Goal: Task Accomplishment & Management: Manage account settings

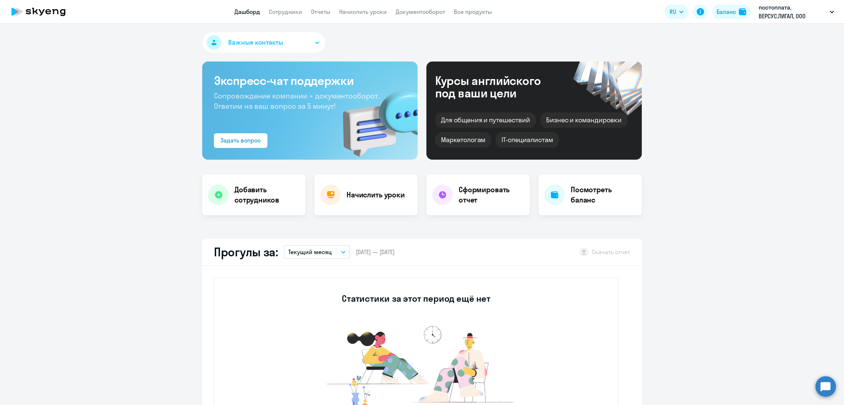
select select "30"
click at [282, 9] on link "Сотрудники" at bounding box center [285, 11] width 33 height 7
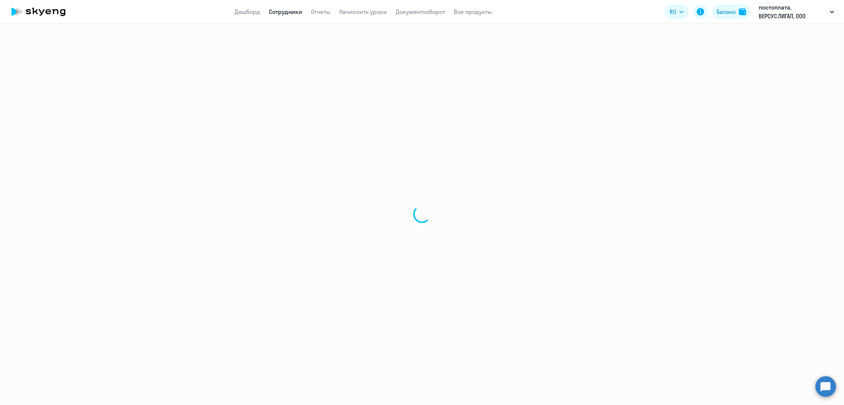
select select "30"
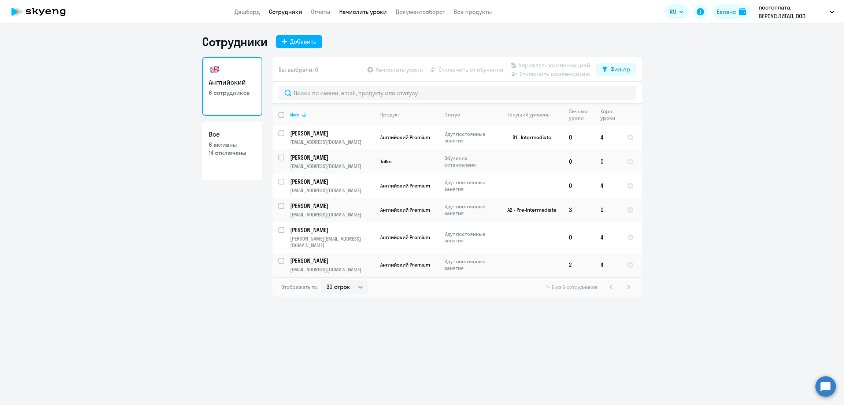
click at [352, 10] on link "Начислить уроки" at bounding box center [363, 11] width 48 height 7
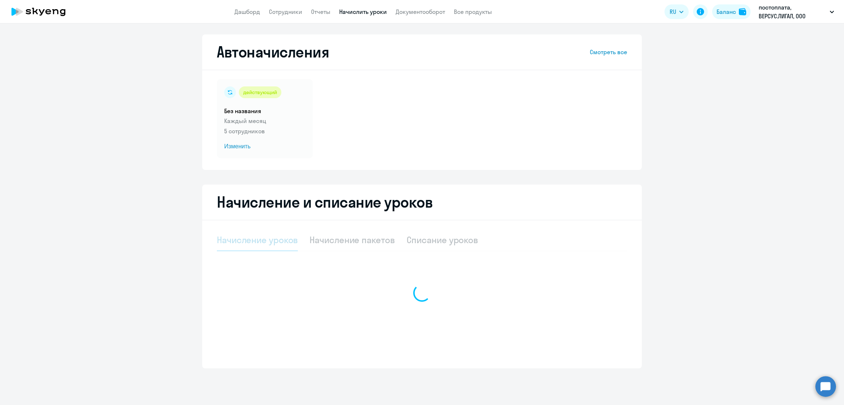
select select "10"
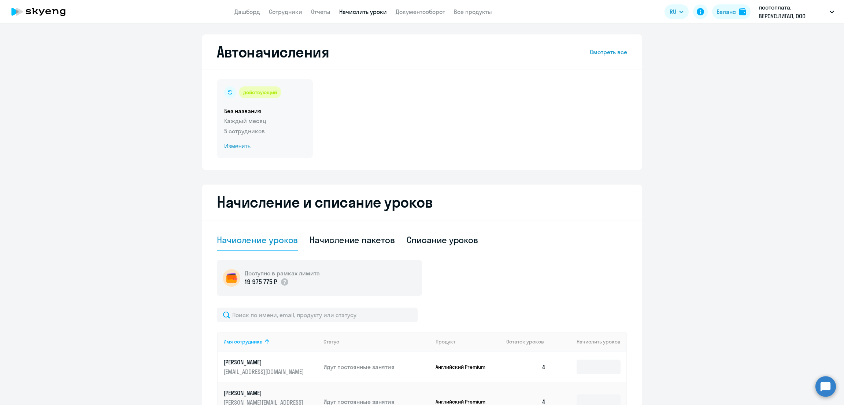
click at [271, 128] on p "5 сотрудников" at bounding box center [264, 131] width 81 height 9
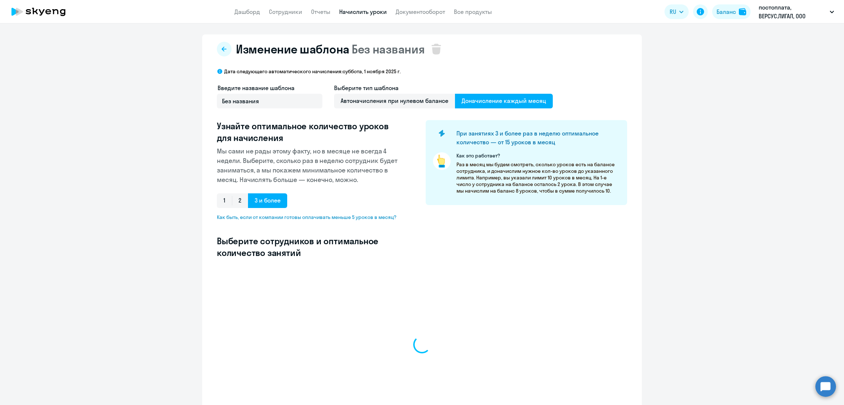
select select "10"
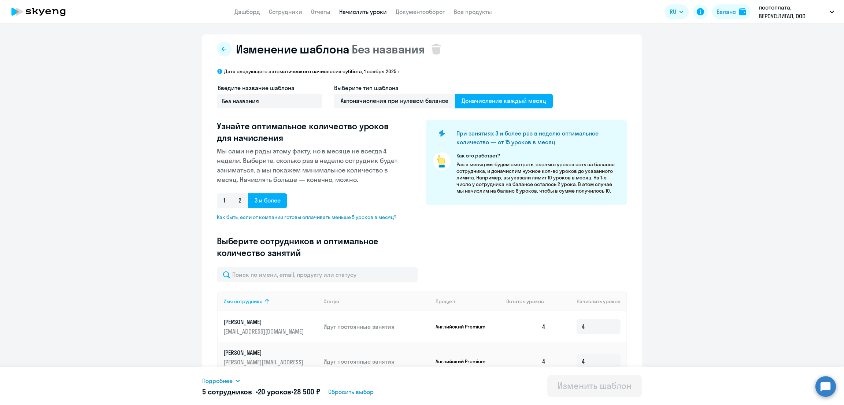
click at [351, 8] on link "Начислить уроки" at bounding box center [363, 11] width 48 height 7
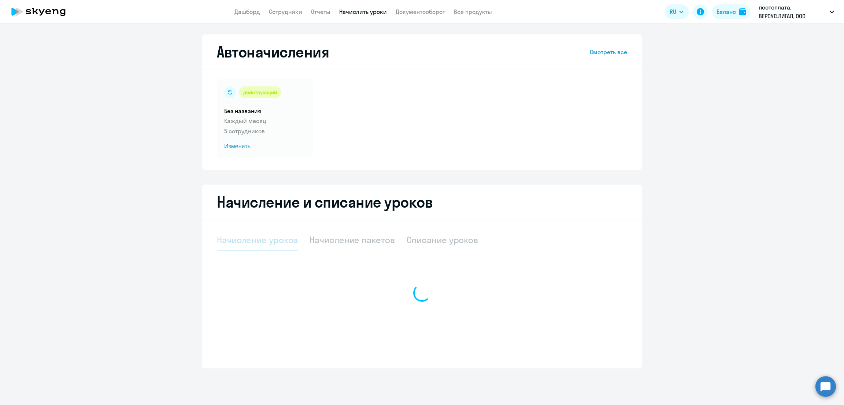
select select "10"
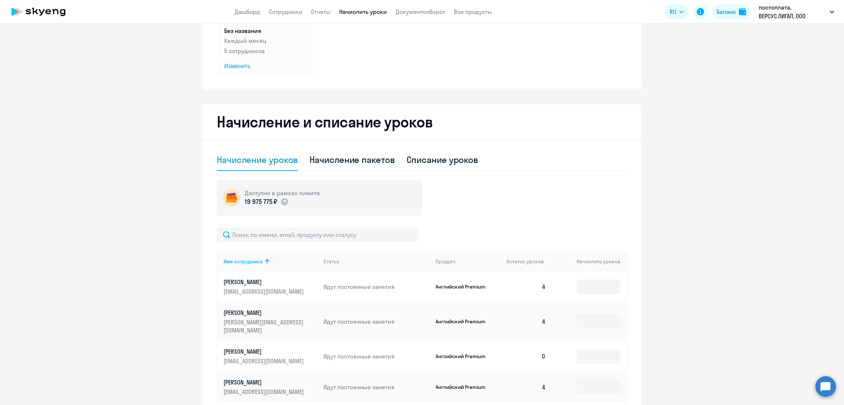
scroll to position [161, 0]
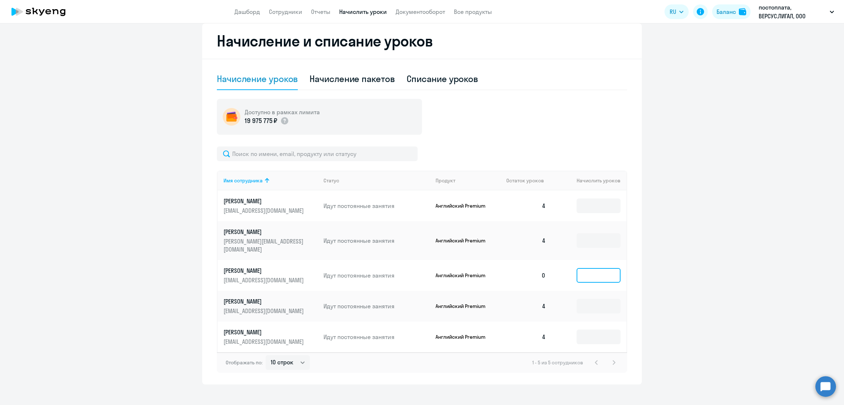
click at [598, 268] on input at bounding box center [598, 275] width 44 height 15
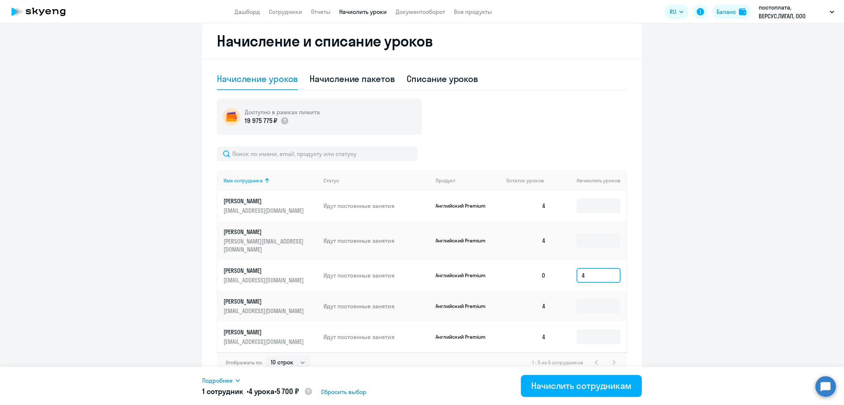
type input "4"
click at [670, 258] on ng-component "Автоначисления Смотреть все действующий Без названия Каждый месяц 5 сотрудников…" at bounding box center [422, 128] width 844 height 511
click at [599, 384] on div "Начислить сотрудникам" at bounding box center [581, 386] width 100 height 12
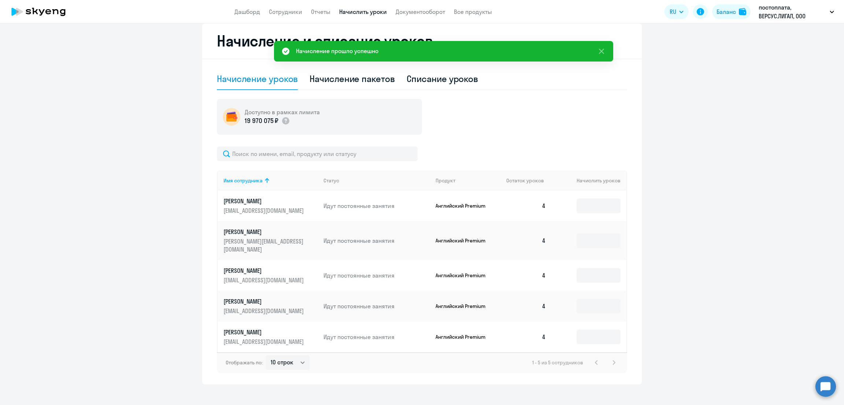
scroll to position [0, 0]
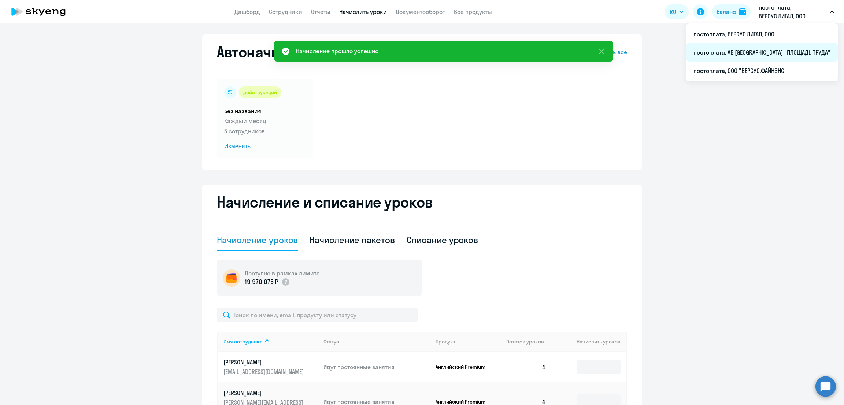
click at [785, 53] on li "постоплата, АБ [GEOGRAPHIC_DATA] "ПЛОЩАДЬ ТРУДА"" at bounding box center [762, 52] width 152 height 18
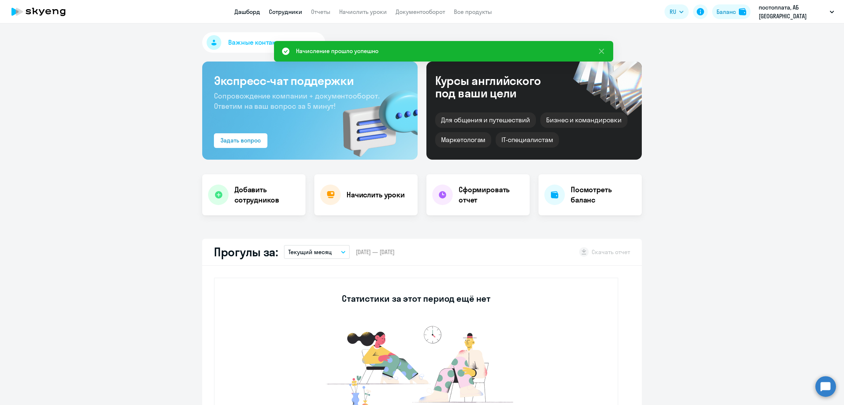
select select "30"
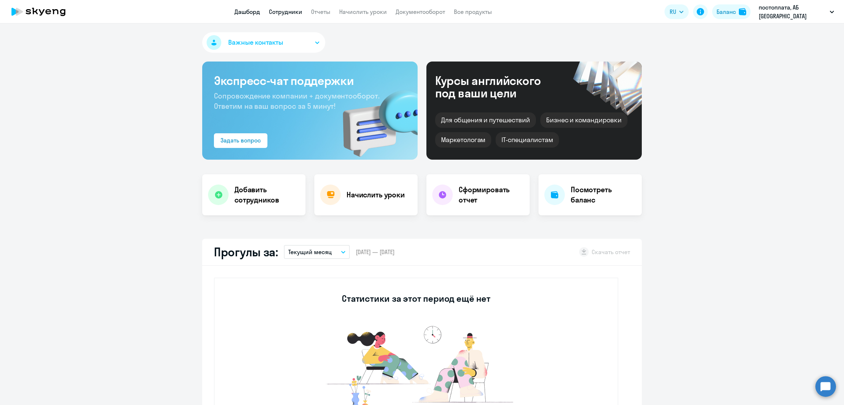
click at [289, 13] on link "Сотрудники" at bounding box center [285, 11] width 33 height 7
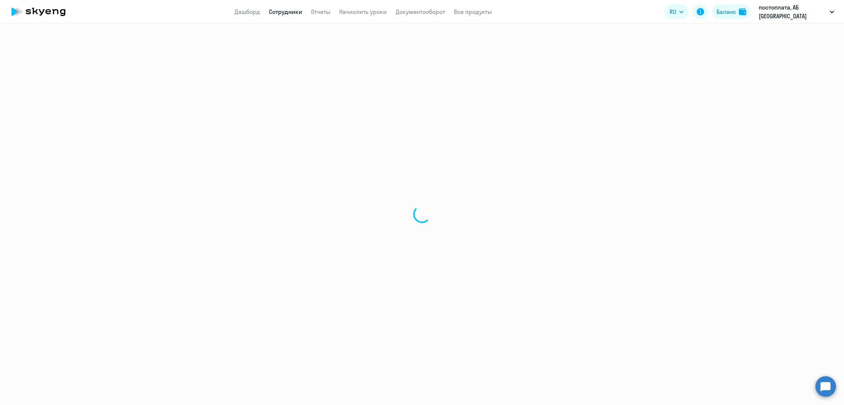
select select "30"
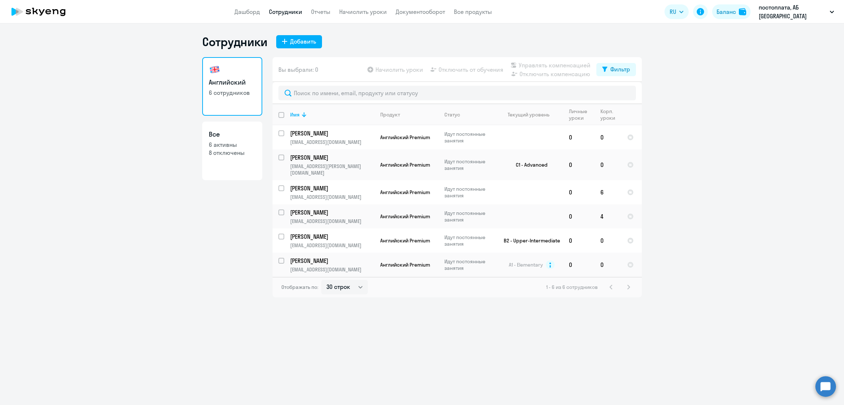
click at [357, 7] on app-header "Дашборд Сотрудники Отчеты Начислить уроки Документооборот Все продукты Дашборд …" at bounding box center [422, 11] width 844 height 23
click at [351, 19] on app-header "Дашборд Сотрудники Отчеты Начислить уроки Документооборот Все продукты Дашборд …" at bounding box center [422, 11] width 844 height 23
click at [353, 14] on link "Начислить уроки" at bounding box center [363, 11] width 48 height 7
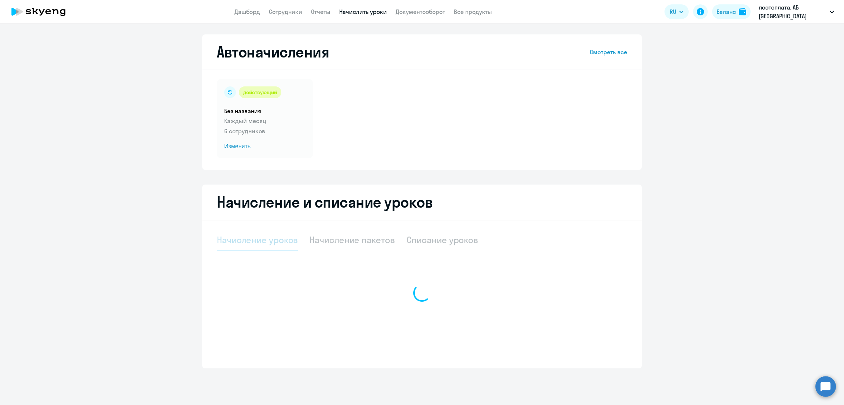
select select "10"
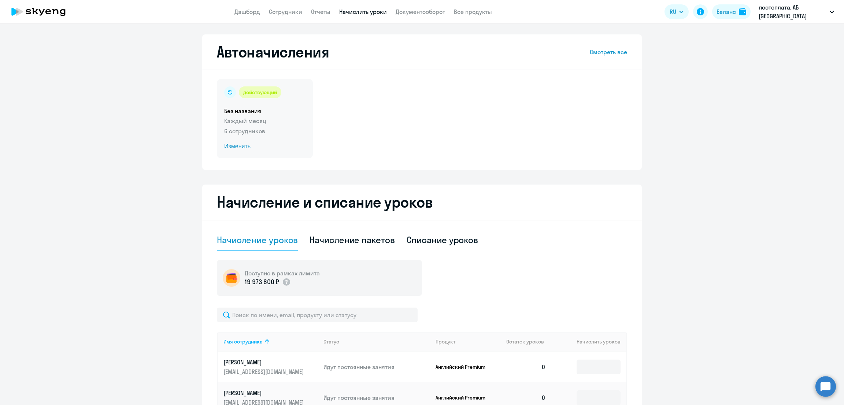
click at [280, 121] on p "Каждый месяц" at bounding box center [264, 120] width 81 height 9
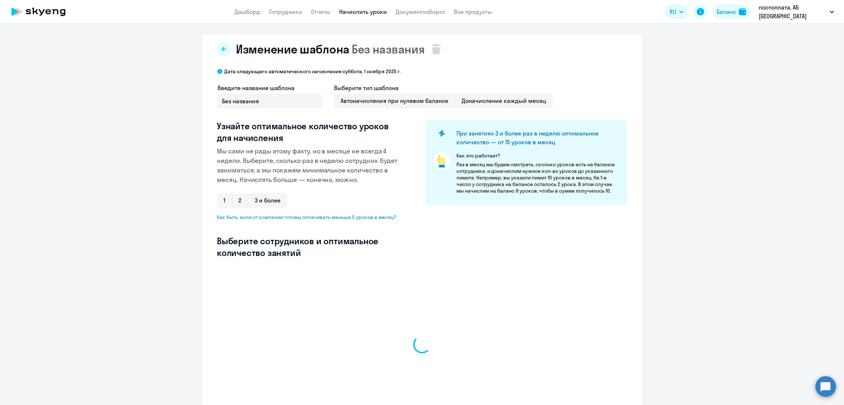
select select "10"
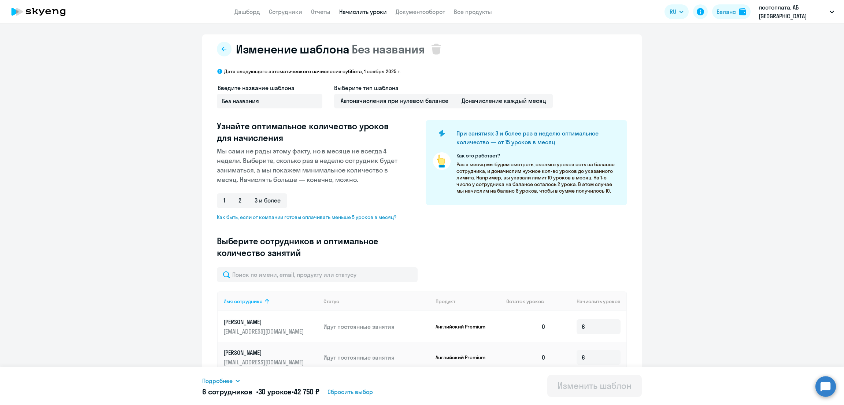
click at [365, 16] on app-header "Дашборд Сотрудники Отчеты Начислить уроки Документооборот Все продукты Дашборд …" at bounding box center [422, 11] width 844 height 23
click at [368, 9] on link "Начислить уроки" at bounding box center [363, 11] width 48 height 7
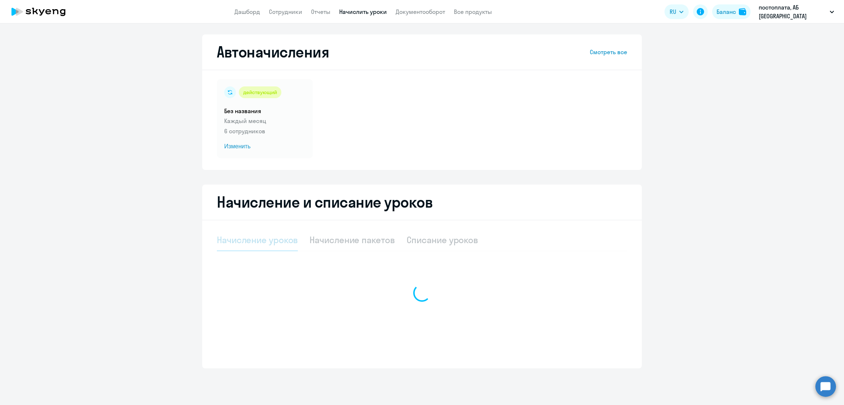
select select "10"
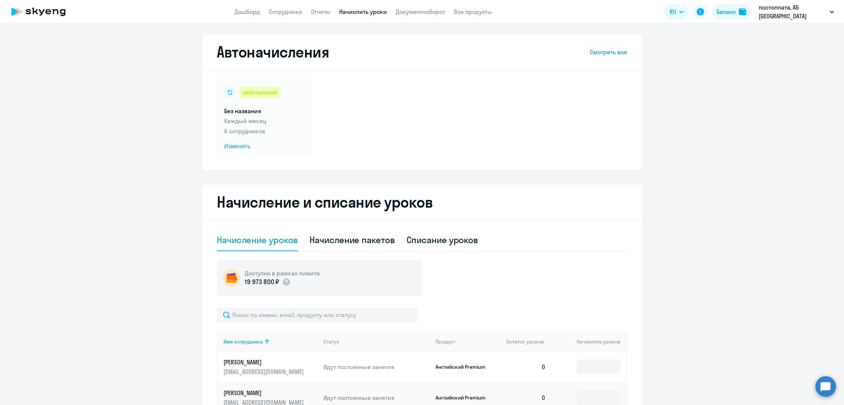
scroll to position [164, 0]
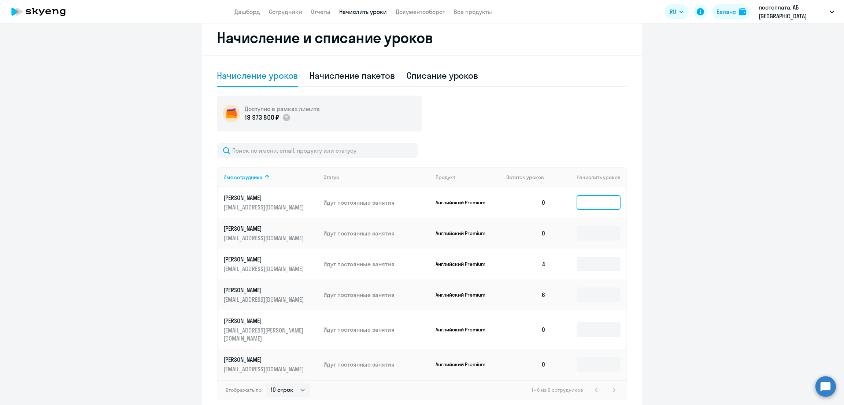
click at [587, 202] on input at bounding box center [598, 202] width 44 height 15
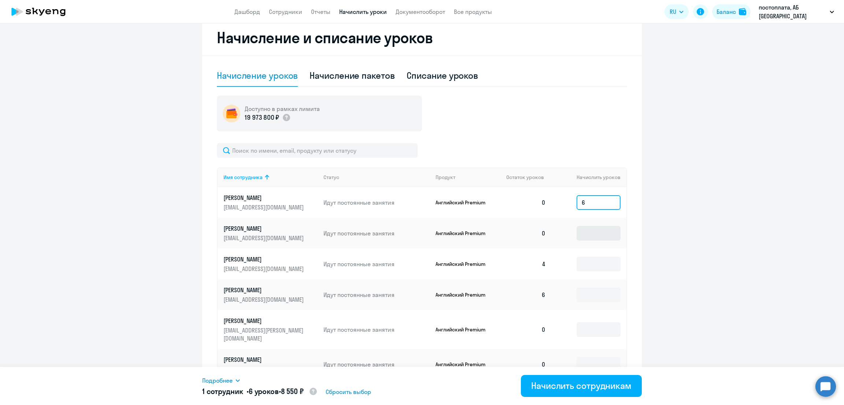
type input "6"
click at [596, 231] on input at bounding box center [598, 233] width 44 height 15
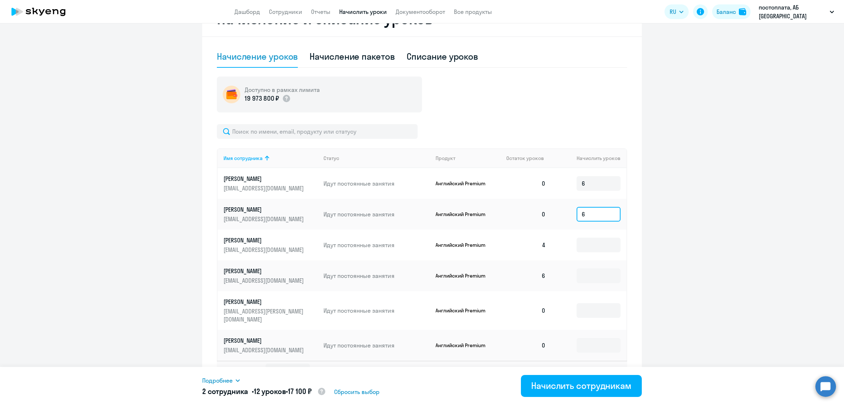
scroll to position [192, 0]
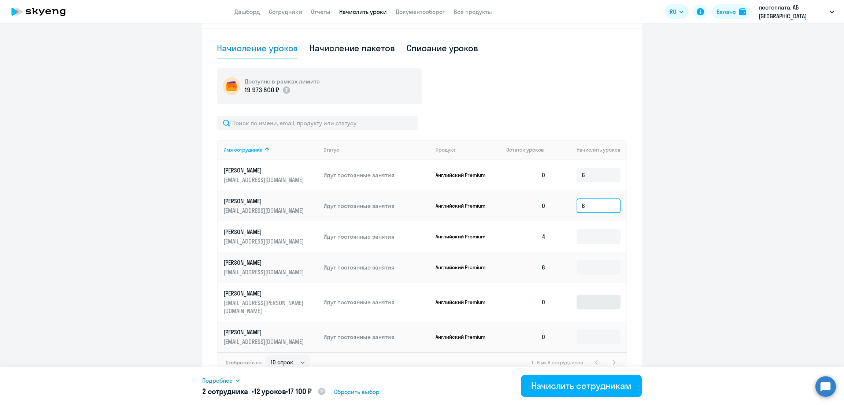
type input "6"
click at [595, 295] on input at bounding box center [598, 302] width 44 height 15
type input "4"
click at [600, 332] on input at bounding box center [598, 337] width 44 height 15
type input "4"
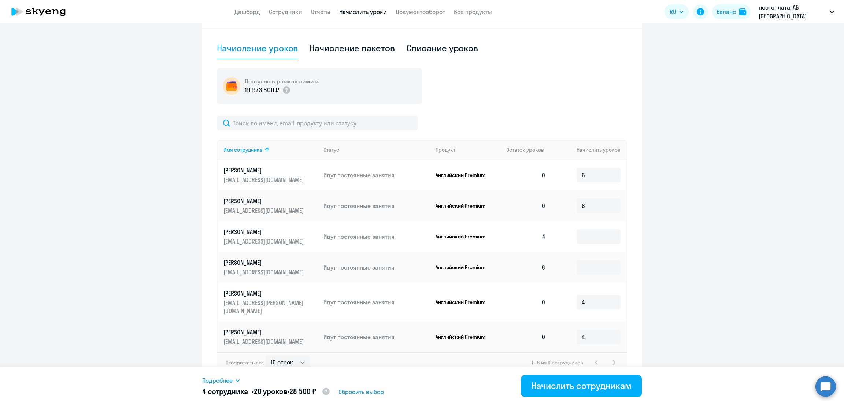
click at [760, 244] on ng-component "Автоначисления Смотреть все действующий Без названия Каждый месяц 6 сотрудников…" at bounding box center [422, 114] width 844 height 542
click at [569, 390] on div "Начислить сотрудникам" at bounding box center [581, 386] width 100 height 12
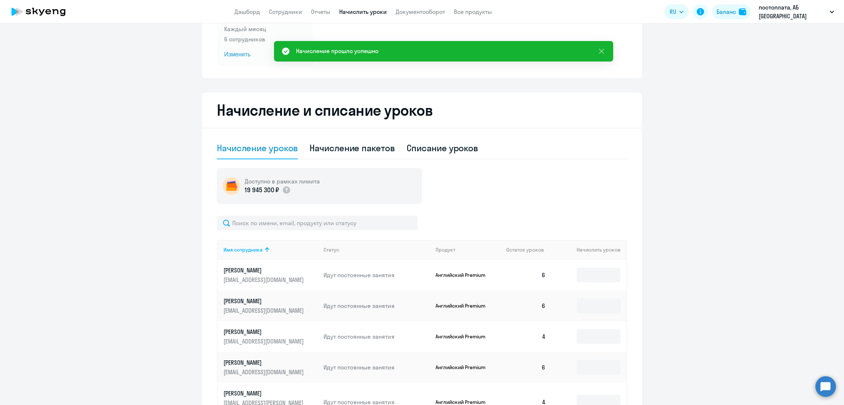
scroll to position [0, 0]
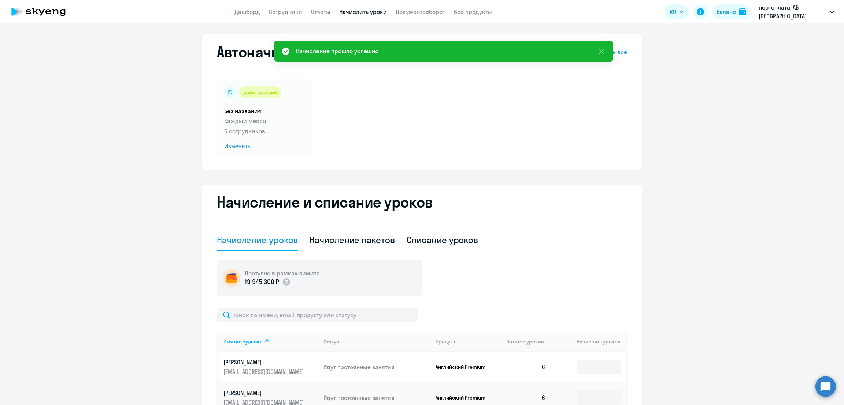
click at [363, 13] on link "Начислить уроки" at bounding box center [363, 11] width 48 height 7
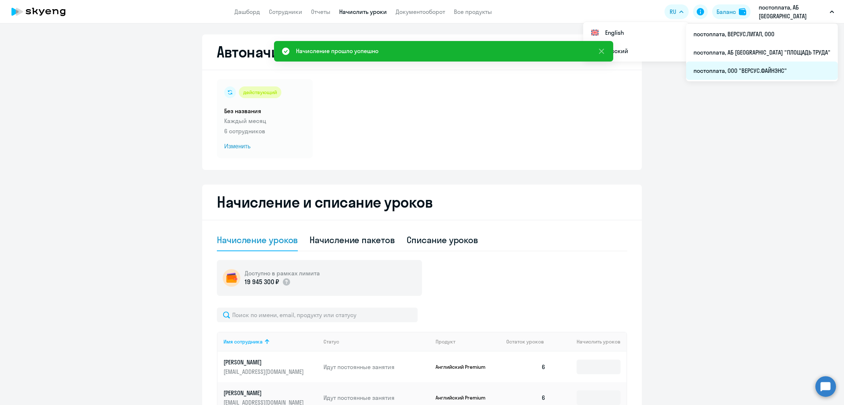
click at [801, 70] on li "постоплата, ООО "ВЕРСУС.ФАЙНЭНС"" at bounding box center [762, 71] width 152 height 18
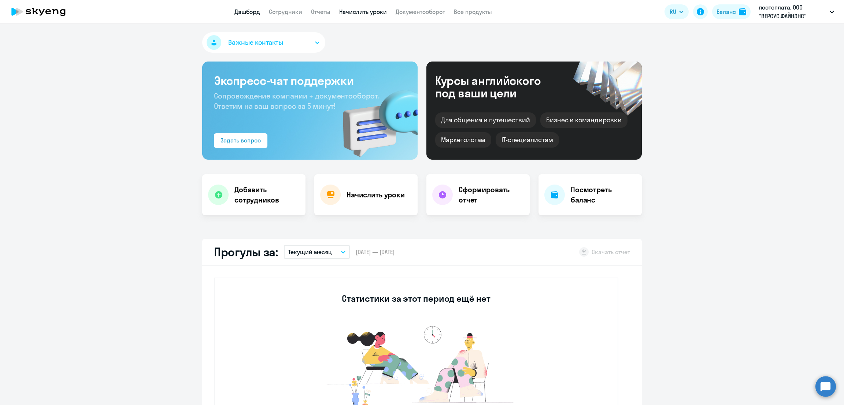
click at [351, 15] on link "Начислить уроки" at bounding box center [363, 11] width 48 height 7
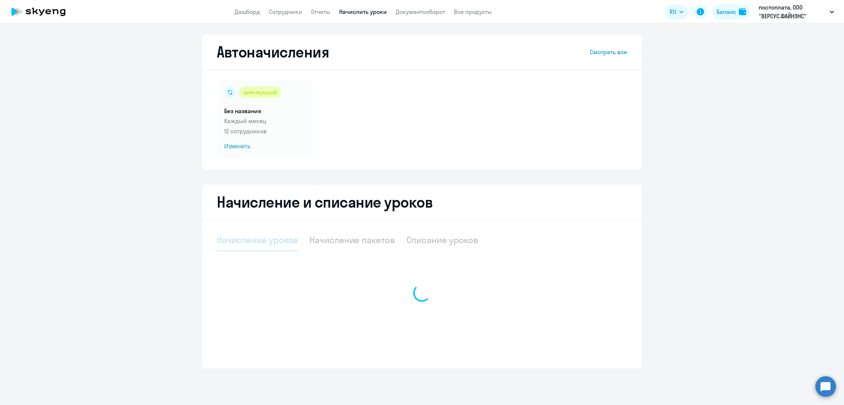
select select "10"
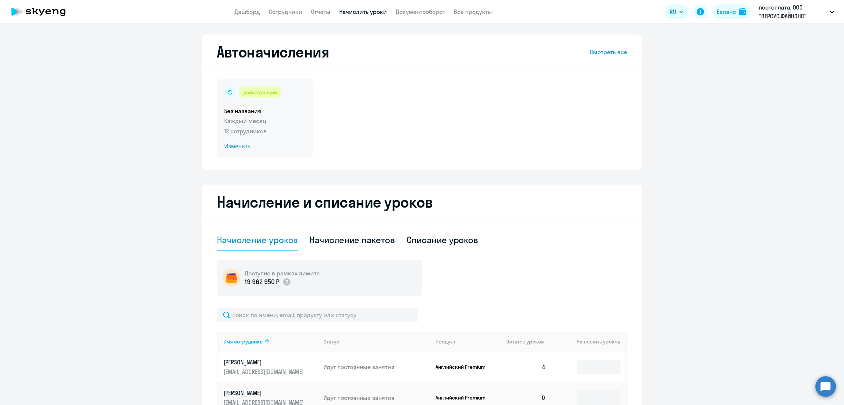
click at [260, 108] on h5 "Без названия" at bounding box center [264, 111] width 81 height 8
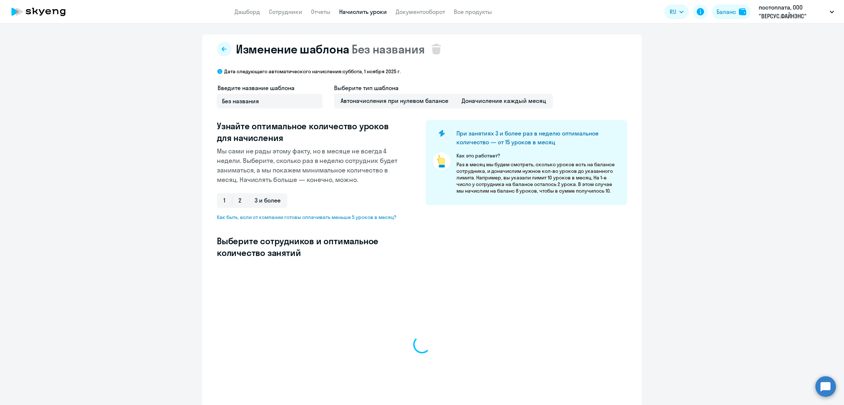
select select "10"
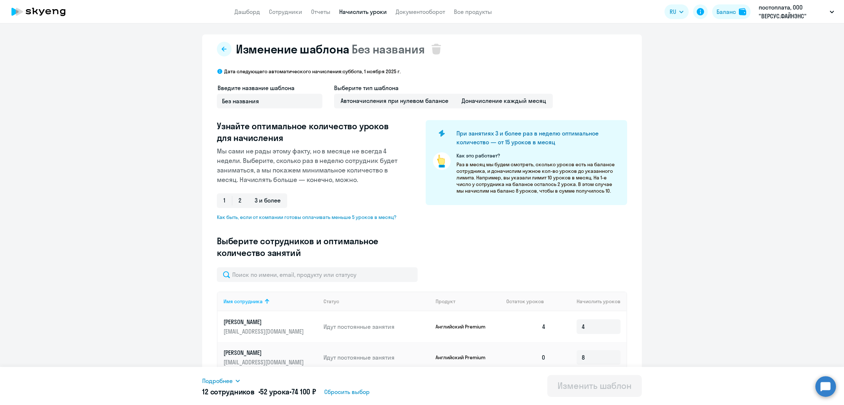
click at [356, 13] on link "Начислить уроки" at bounding box center [363, 11] width 48 height 7
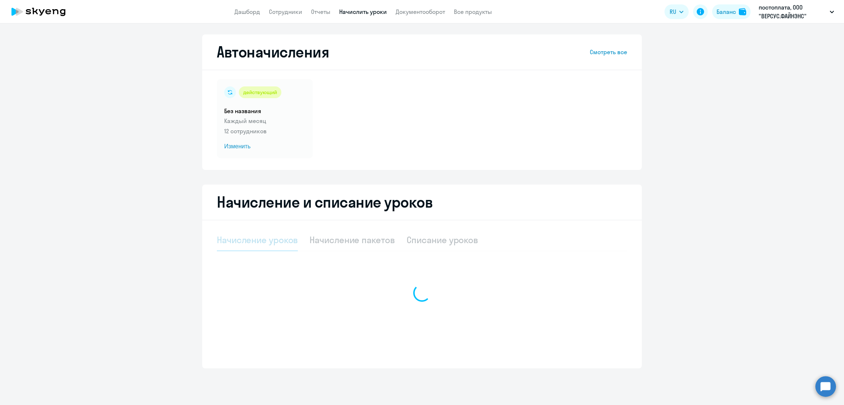
select select "10"
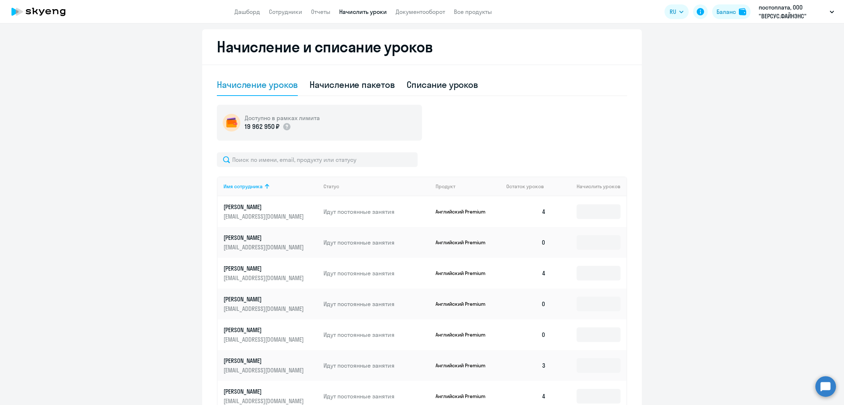
scroll to position [164, 0]
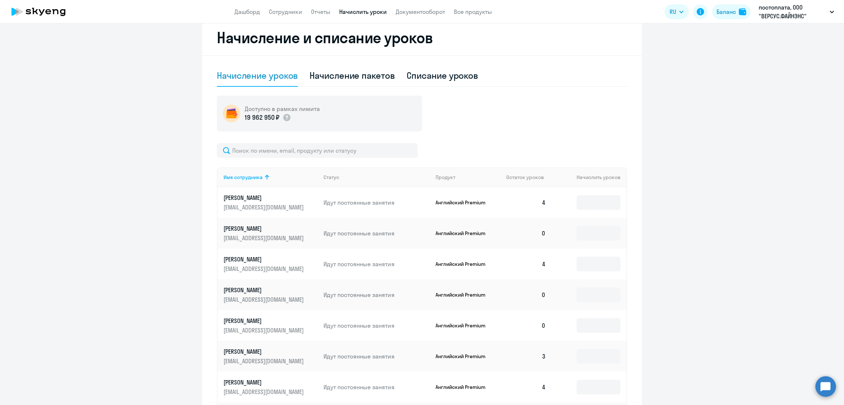
click at [258, 200] on p "[PERSON_NAME]" at bounding box center [264, 198] width 82 height 8
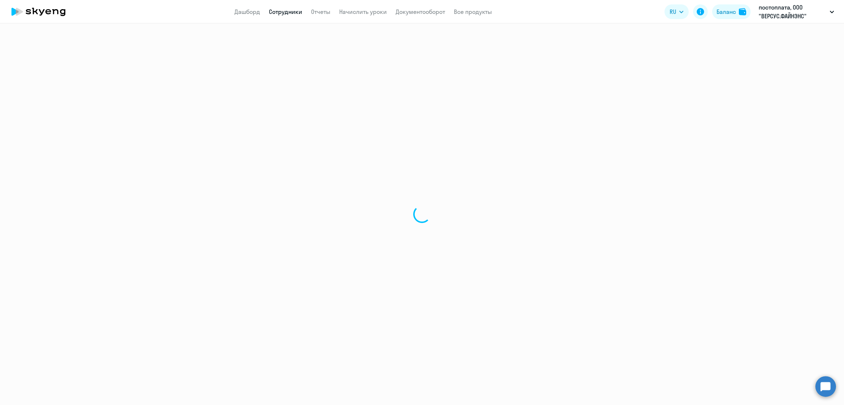
select select "english"
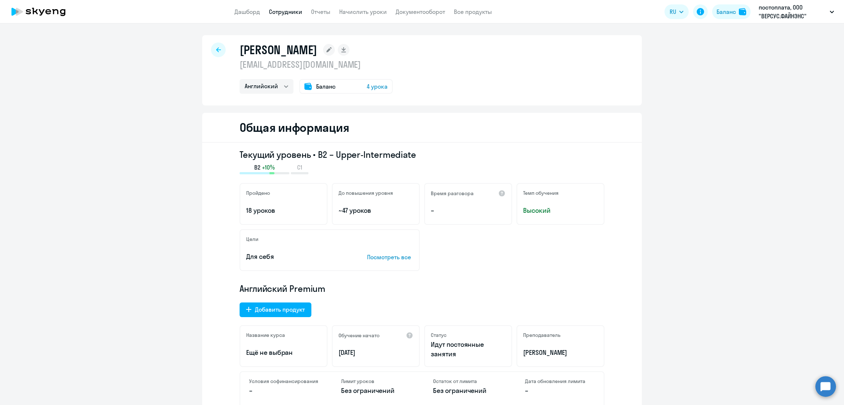
click at [292, 15] on link "Сотрудники" at bounding box center [285, 11] width 33 height 7
select select "30"
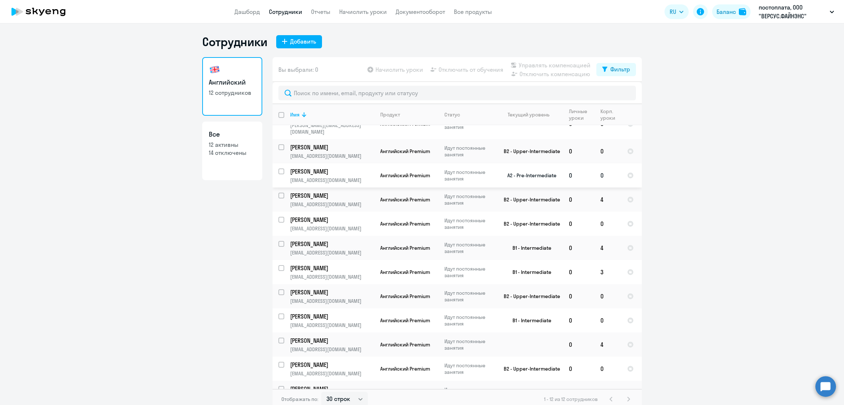
scroll to position [26, 0]
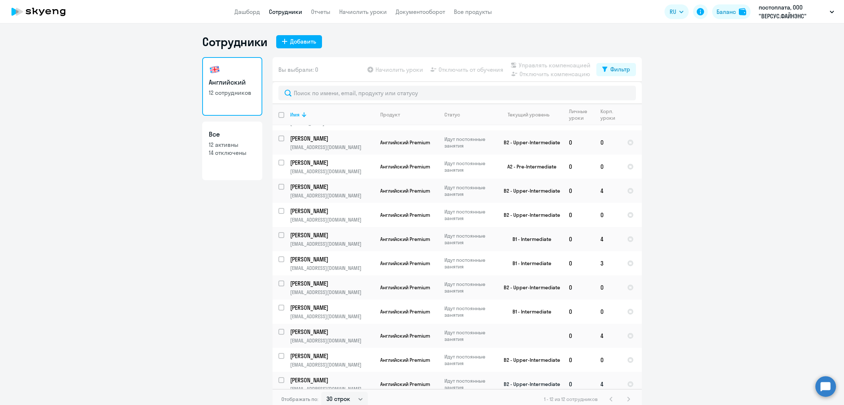
click at [278, 377] on input "select row 36583149" at bounding box center [285, 384] width 15 height 15
checkbox input "true"
click at [278, 329] on input "select row 40935196" at bounding box center [285, 336] width 15 height 15
checkbox input "true"
click at [473, 73] on span "Отключить от обучения" at bounding box center [470, 69] width 65 height 9
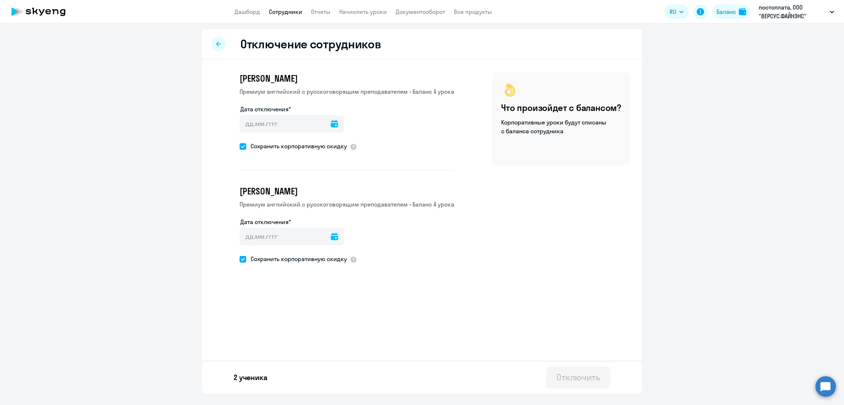
click at [314, 147] on span "Сохранить корпоративную скидку" at bounding box center [296, 146] width 101 height 9
click at [240, 146] on input "Сохранить корпоративную скидку" at bounding box center [239, 146] width 0 height 0
checkbox input "false"
click at [299, 261] on span "Сохранить корпоративную скидку" at bounding box center [296, 259] width 101 height 9
click at [240, 259] on input "Сохранить корпоративную скидку" at bounding box center [239, 259] width 0 height 0
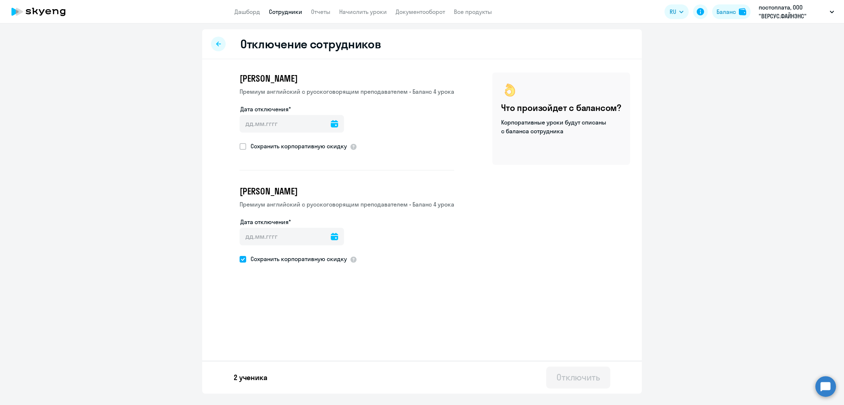
checkbox input "false"
click at [331, 123] on icon at bounding box center [334, 123] width 7 height 7
click at [307, 205] on span "10" at bounding box center [308, 206] width 13 height 13
type input "10.10.2025"
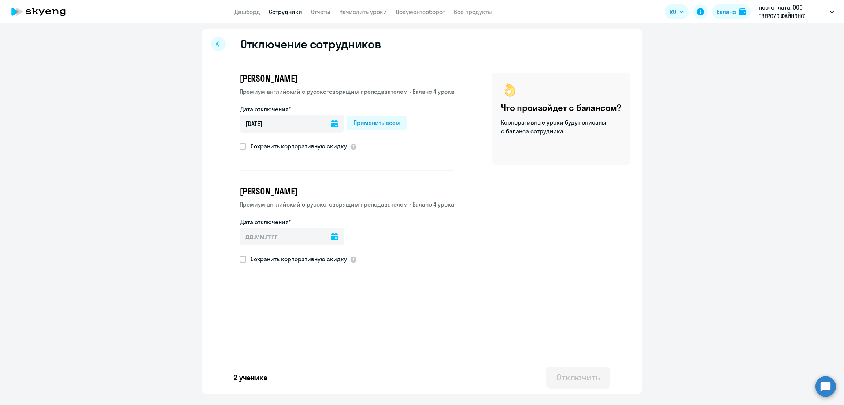
click at [331, 234] on icon at bounding box center [334, 236] width 7 height 7
click at [310, 315] on span "10" at bounding box center [308, 318] width 13 height 13
type input "10.10.2025"
click at [571, 384] on button "Отключить" at bounding box center [578, 378] width 64 height 22
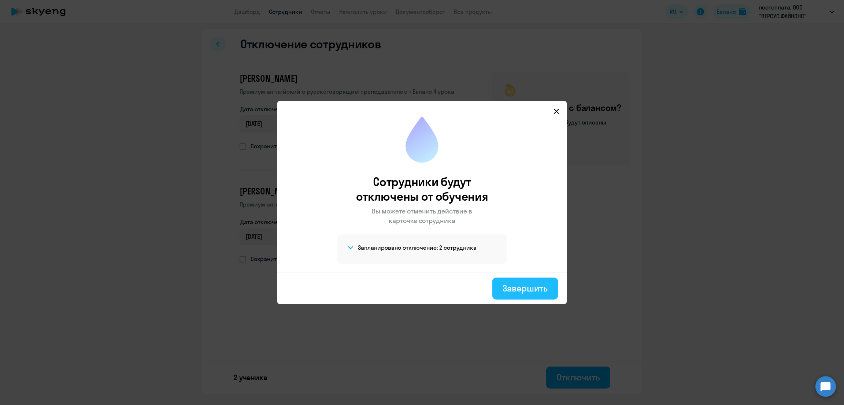
click at [537, 282] on button "Завершить" at bounding box center [525, 289] width 66 height 22
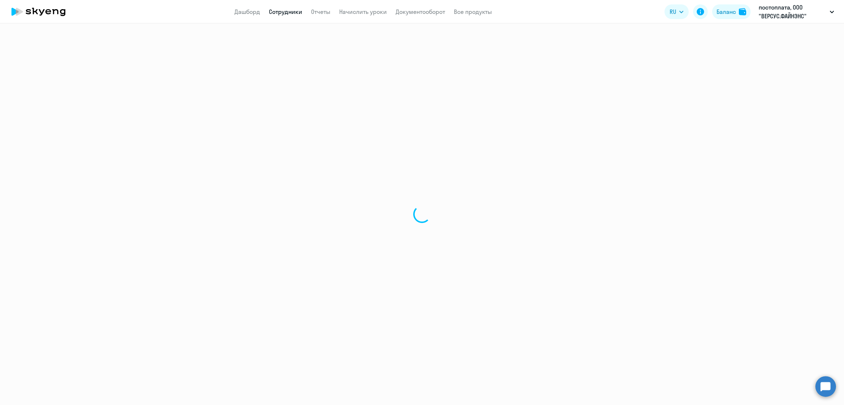
select select "30"
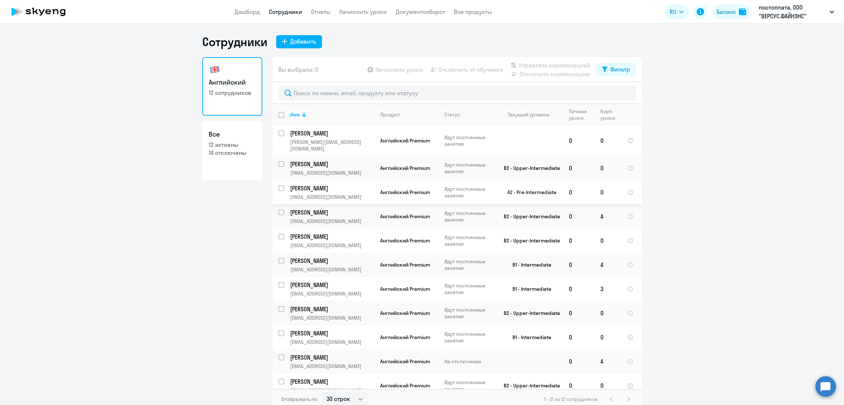
click at [278, 185] on input "select row 36583188" at bounding box center [285, 192] width 15 height 15
checkbox input "true"
click at [467, 69] on span "Отключить от обучения" at bounding box center [470, 69] width 65 height 9
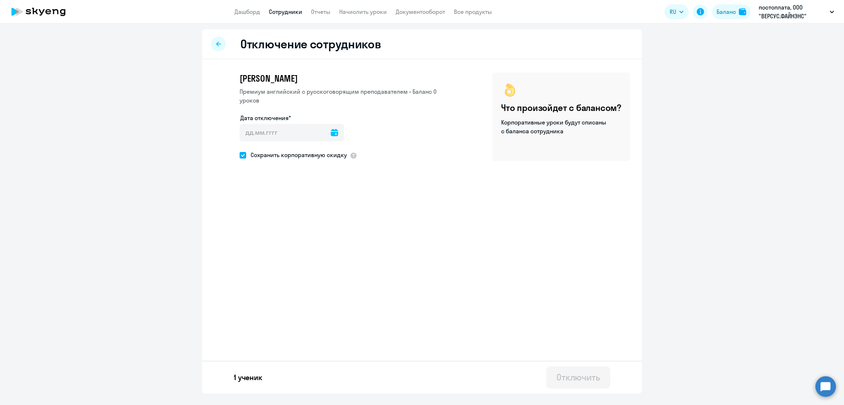
click at [331, 134] on icon at bounding box center [334, 132] width 7 height 7
click at [310, 217] on span "10" at bounding box center [308, 215] width 13 height 13
type input "10.10.2025"
click at [573, 375] on div "Отключить" at bounding box center [578, 377] width 44 height 12
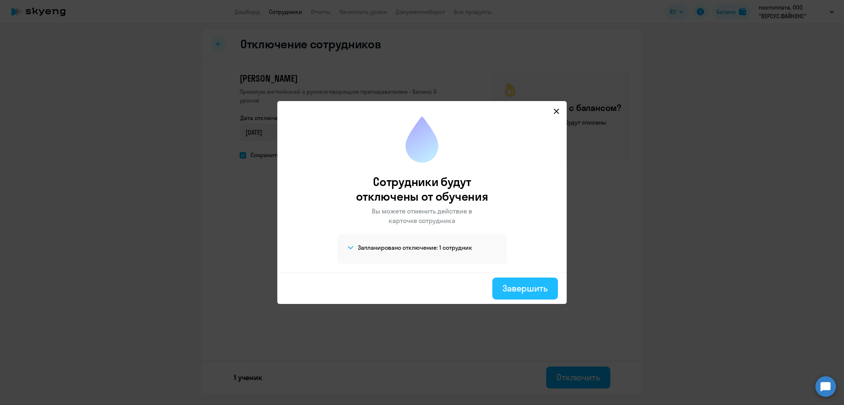
click at [512, 284] on div "Завершить" at bounding box center [524, 288] width 45 height 12
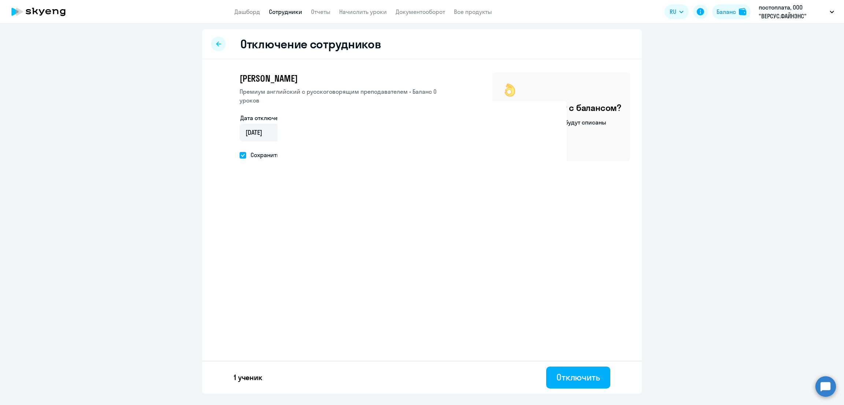
select select "30"
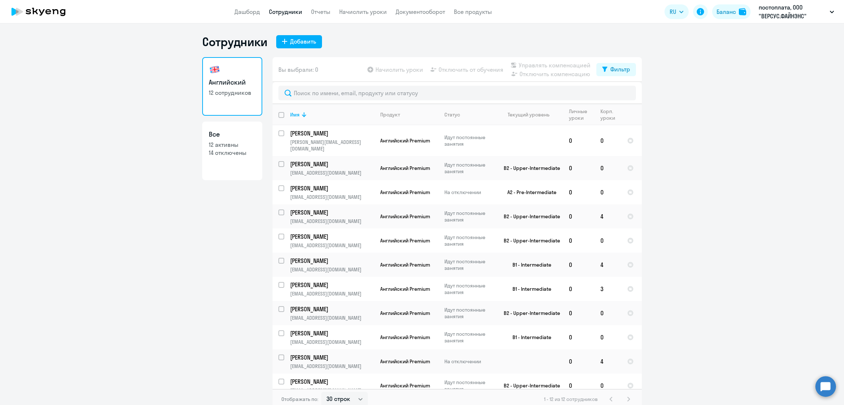
click at [361, 15] on app-menu-item-link "Начислить уроки" at bounding box center [363, 11] width 48 height 9
click at [361, 12] on link "Начислить уроки" at bounding box center [363, 11] width 48 height 7
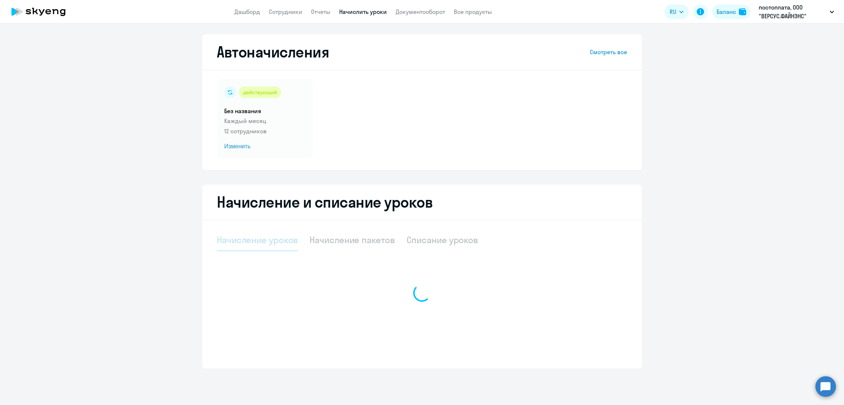
select select "10"
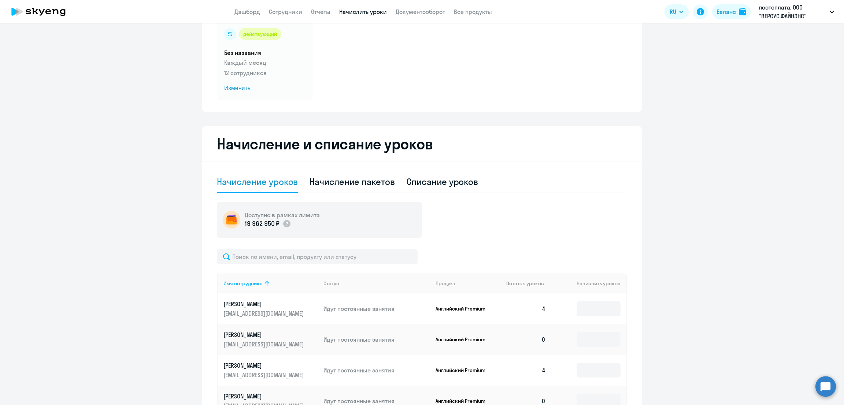
scroll to position [55, 0]
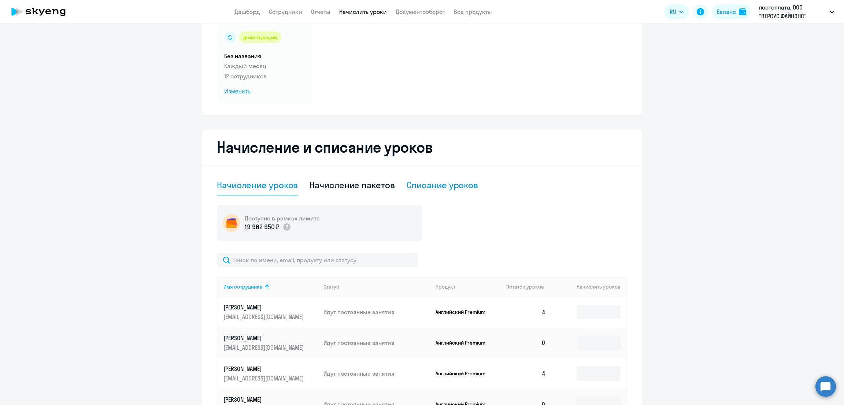
click at [428, 192] on div "Списание уроков" at bounding box center [443, 185] width 72 height 22
select select "10"
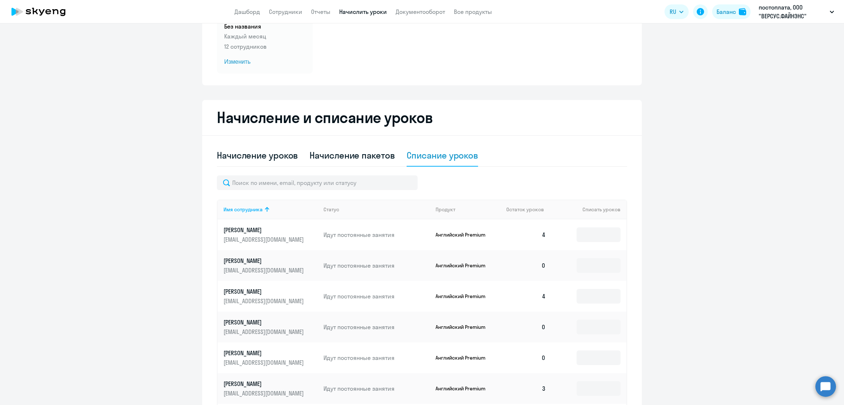
scroll to position [110, 0]
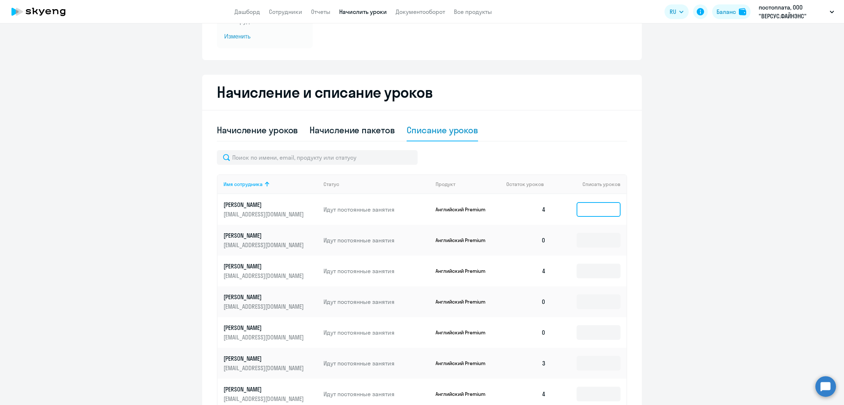
click at [598, 212] on input at bounding box center [598, 209] width 44 height 15
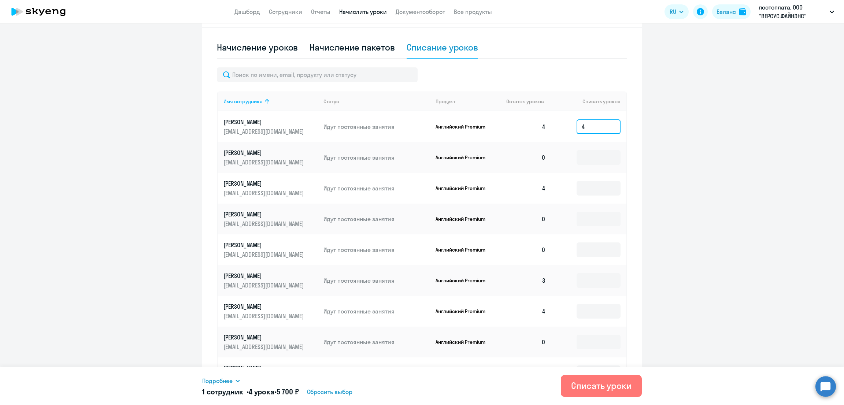
scroll to position [220, 0]
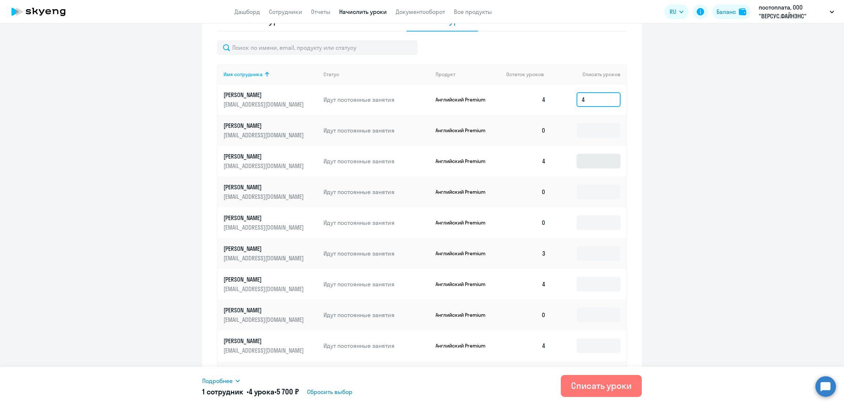
type input "4"
click at [589, 164] on input at bounding box center [598, 161] width 44 height 15
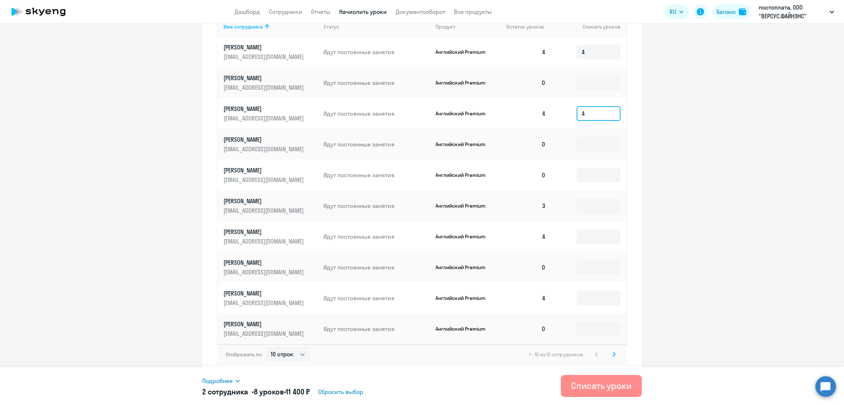
type input "4"
click at [589, 384] on div "Списать уроки" at bounding box center [601, 386] width 60 height 12
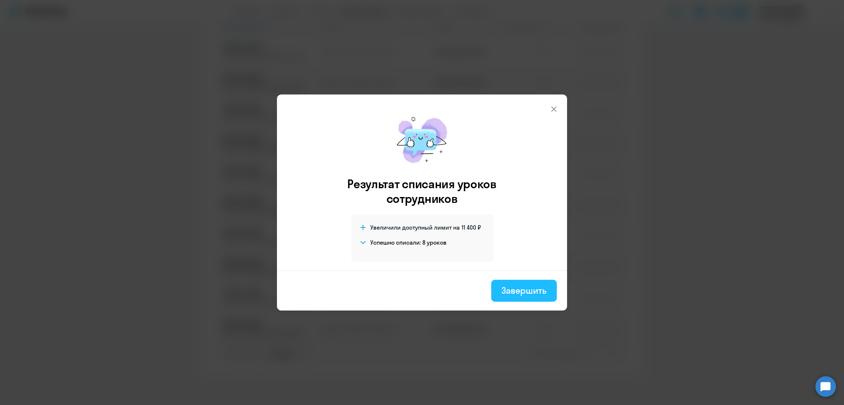
click at [538, 285] on div "Завершить" at bounding box center [523, 291] width 45 height 12
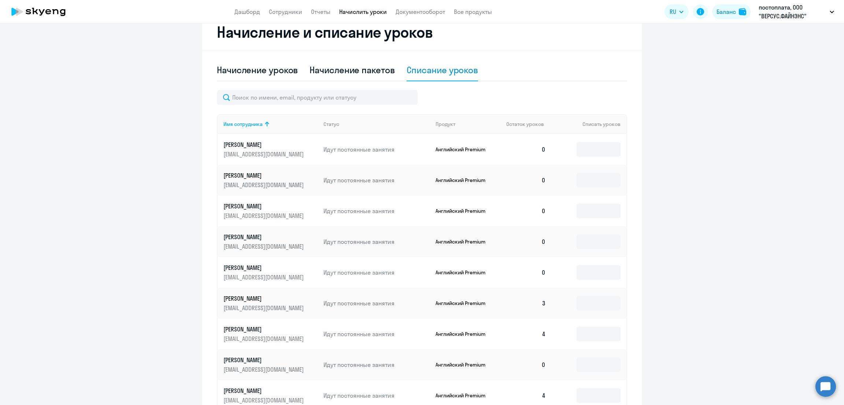
scroll to position [157, 0]
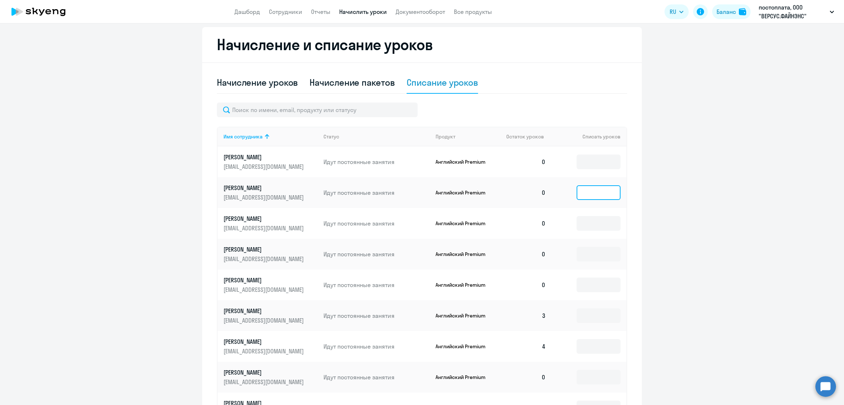
click at [597, 190] on input at bounding box center [598, 192] width 44 height 15
type input "8"
type input "4"
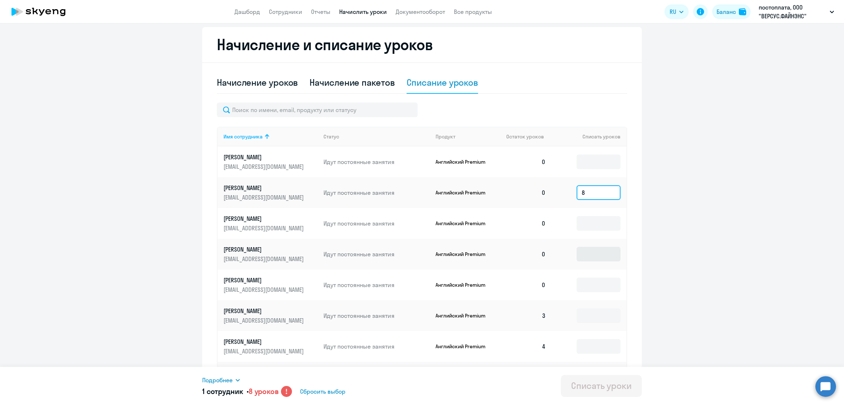
type input "8"
click at [588, 253] on input at bounding box center [598, 254] width 44 height 15
type input "4"
click at [591, 286] on input at bounding box center [598, 285] width 44 height 15
type input "4"
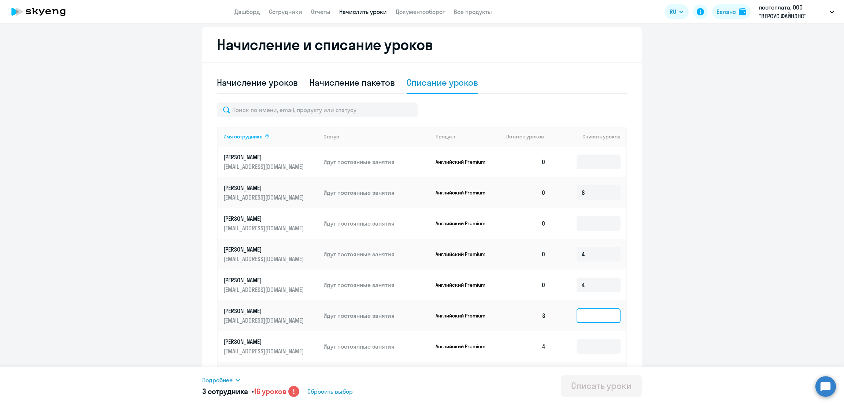
click at [586, 319] on input at bounding box center [598, 315] width 44 height 15
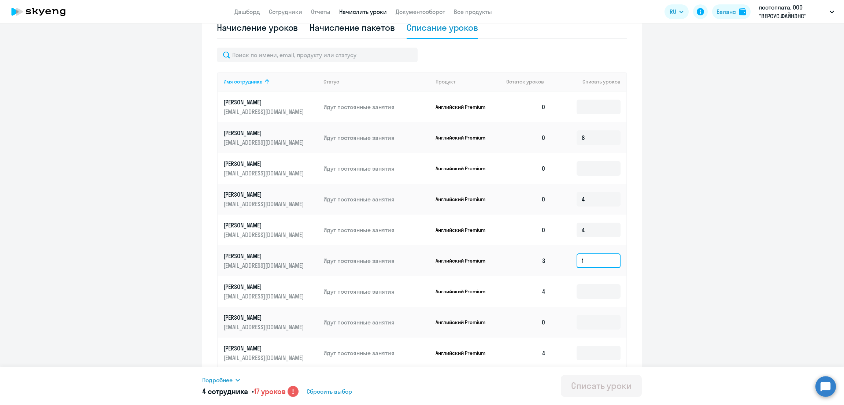
type input "1"
click at [586, 319] on input at bounding box center [598, 322] width 44 height 15
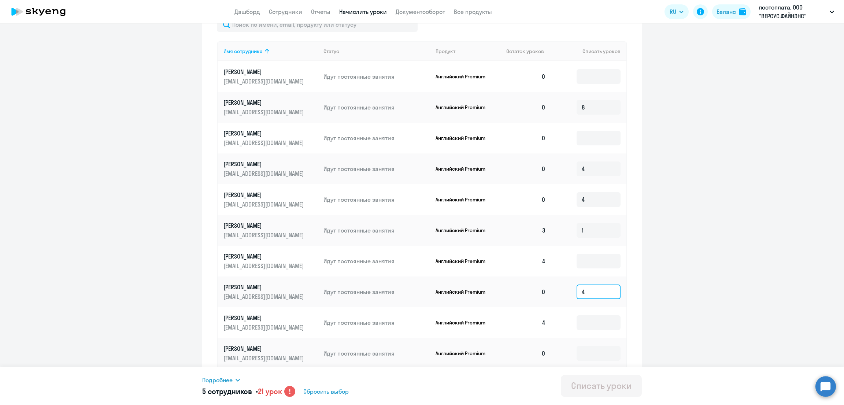
scroll to position [267, 0]
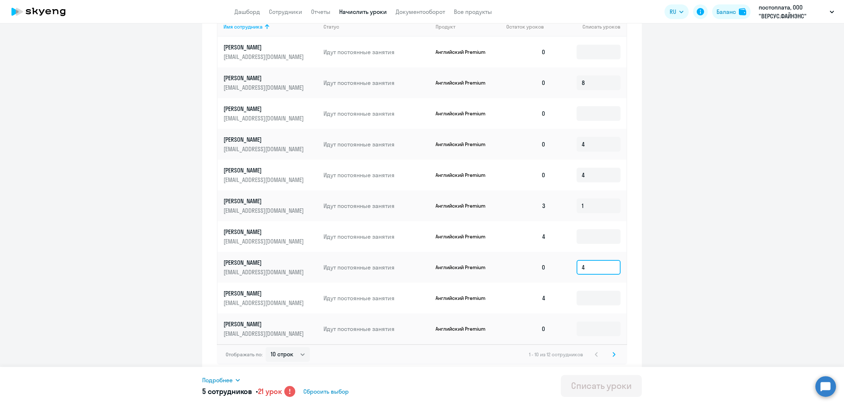
type input "4"
click at [720, 309] on ng-component "Автоначисления Смотреть все действующий Без названия Каждый месяц 12 сотруднико…" at bounding box center [422, 71] width 844 height 609
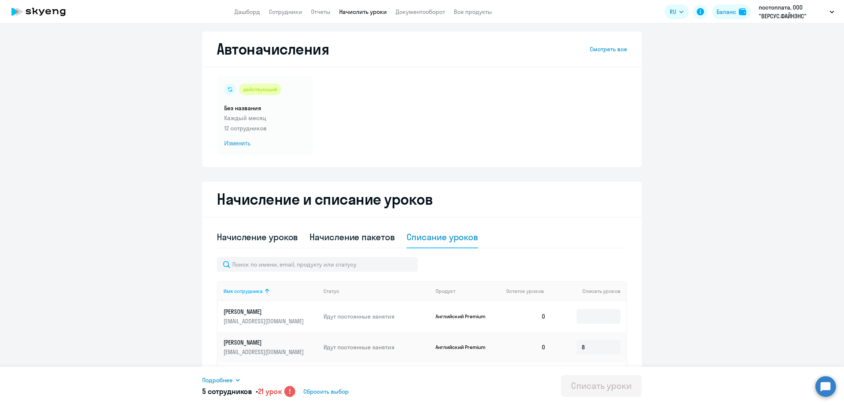
scroll to position [0, 0]
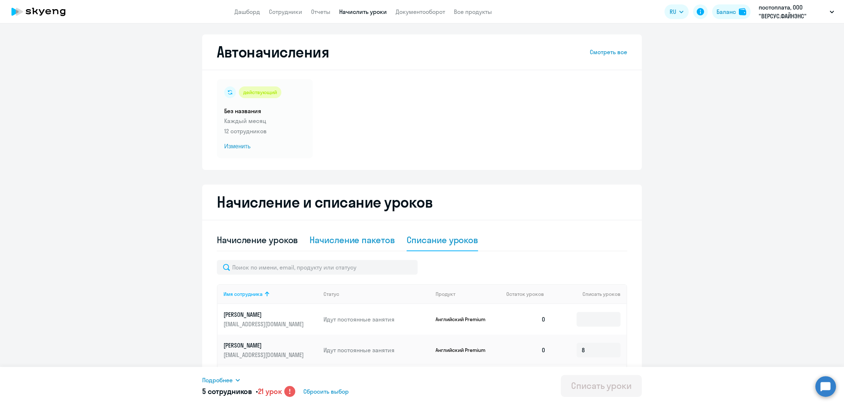
click at [348, 235] on div "Начисление пакетов" at bounding box center [351, 240] width 85 height 12
select select "10"
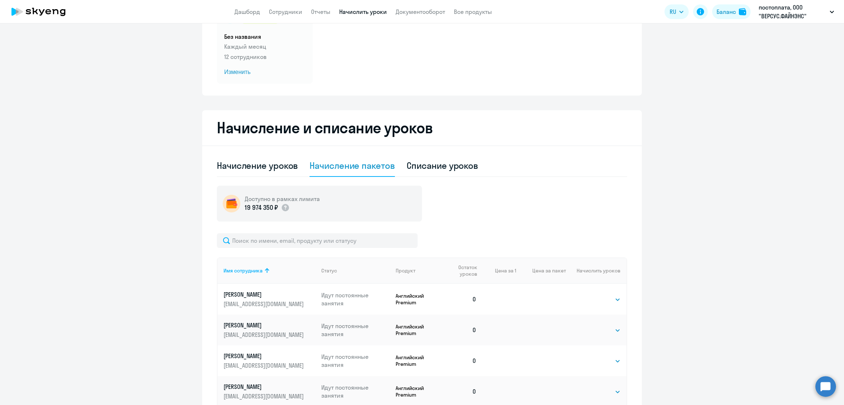
scroll to position [164, 0]
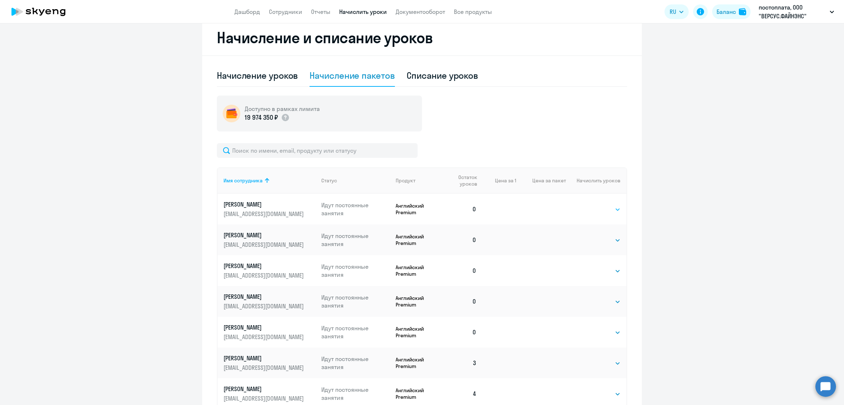
click at [613, 211] on select "Выбрать 4 8 16 32 64 96 128" at bounding box center [605, 209] width 30 height 9
click at [611, 209] on select "Выбрать 4 8 16 32 64 96 128" at bounding box center [605, 209] width 30 height 9
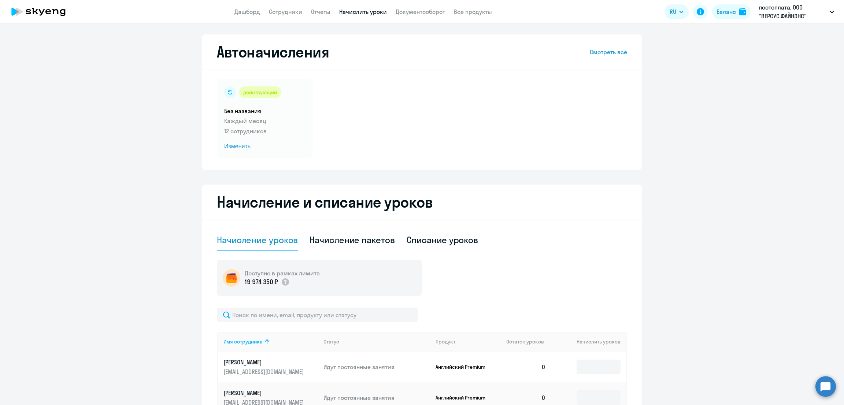
select select "10"
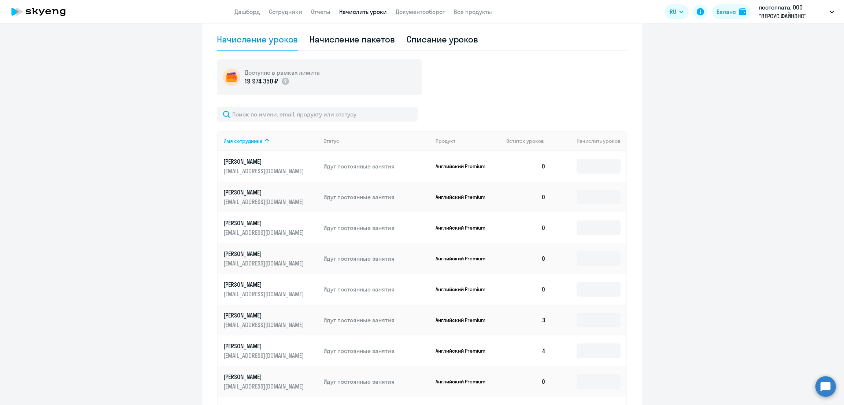
scroll to position [220, 0]
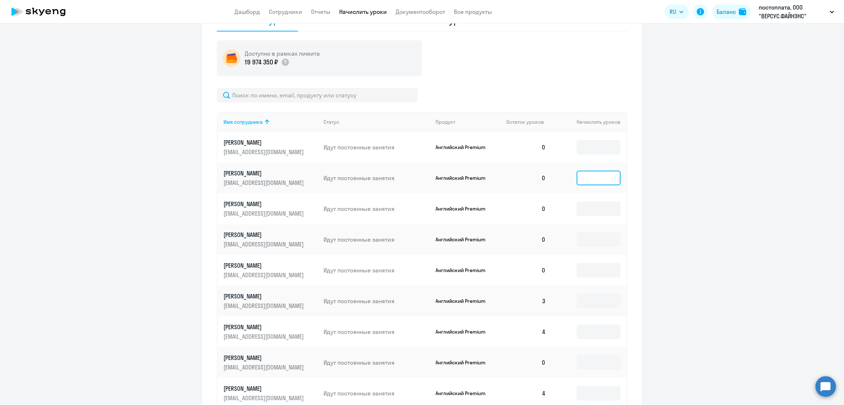
click at [601, 179] on input at bounding box center [598, 178] width 44 height 15
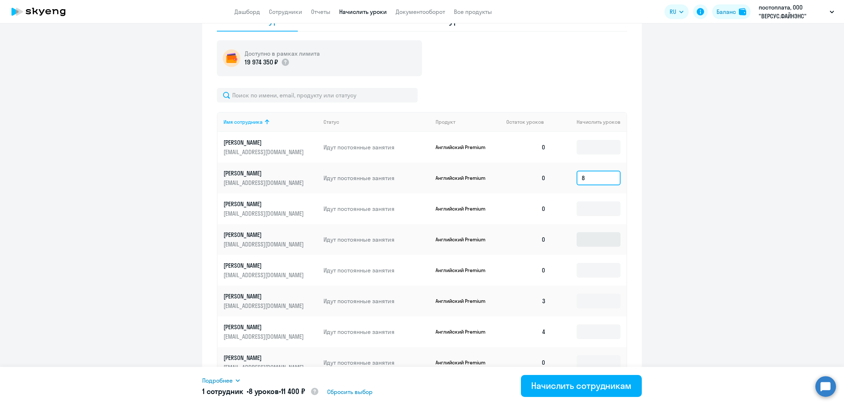
type input "8"
click at [589, 238] on input at bounding box center [598, 239] width 44 height 15
type input "4"
click at [591, 270] on input at bounding box center [598, 270] width 44 height 15
type input "4"
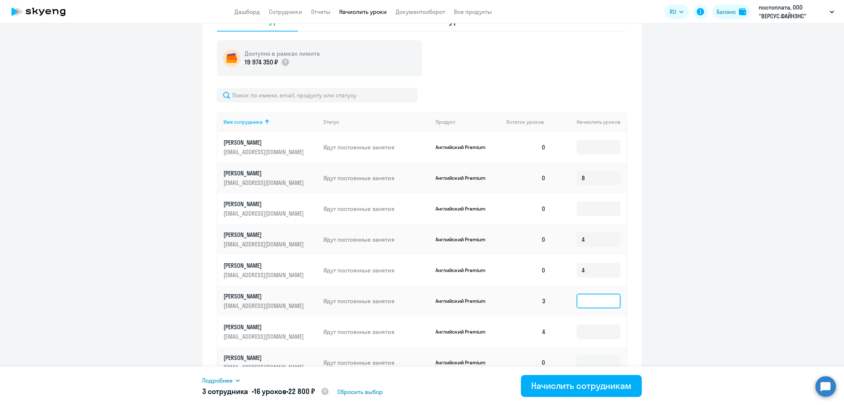
click at [599, 308] on input at bounding box center [598, 301] width 44 height 15
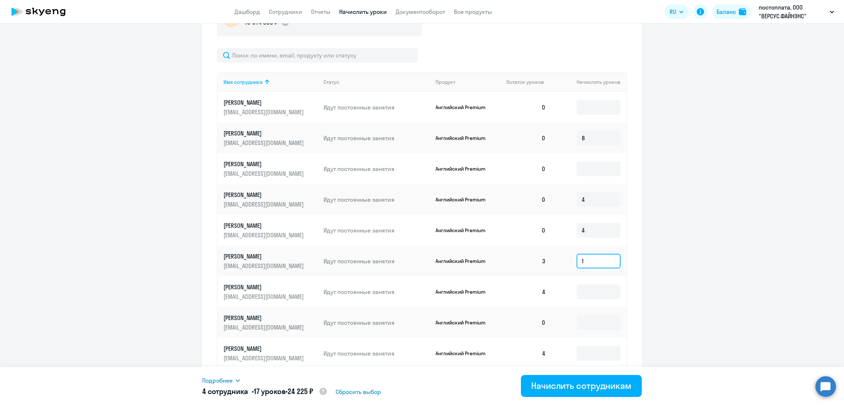
scroll to position [274, 0]
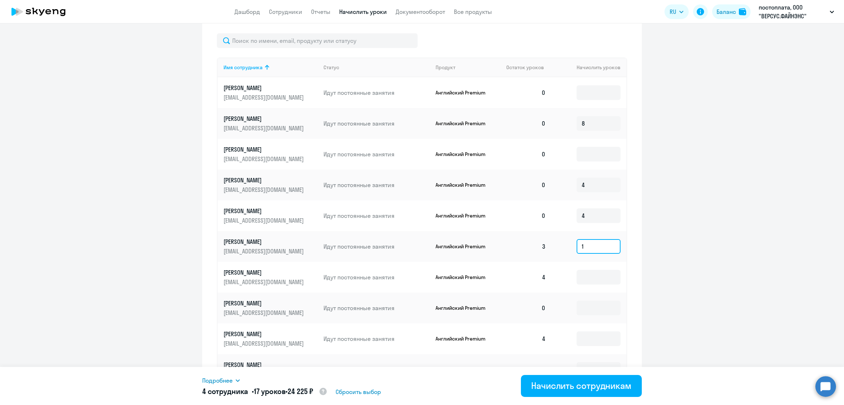
type input "1"
click at [599, 308] on input at bounding box center [598, 308] width 44 height 15
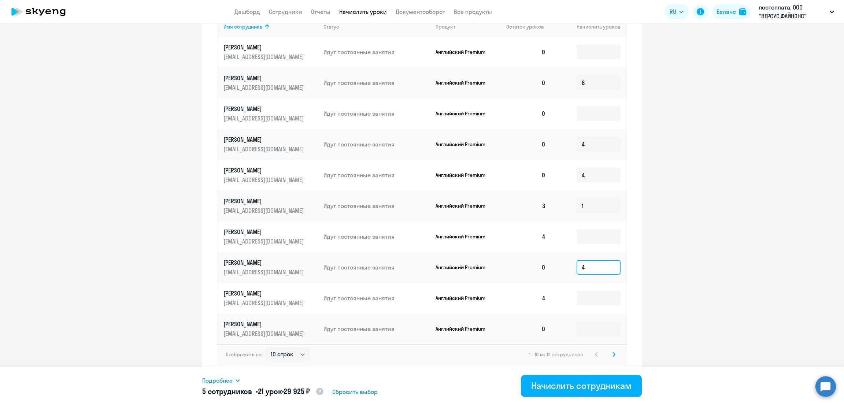
type input "4"
click at [694, 282] on ng-component "Автоначисления Смотреть все действующий Без названия Каждый месяц 12 сотруднико…" at bounding box center [422, 47] width 844 height 657
click at [615, 382] on div "Начислить сотрудникам" at bounding box center [581, 386] width 100 height 12
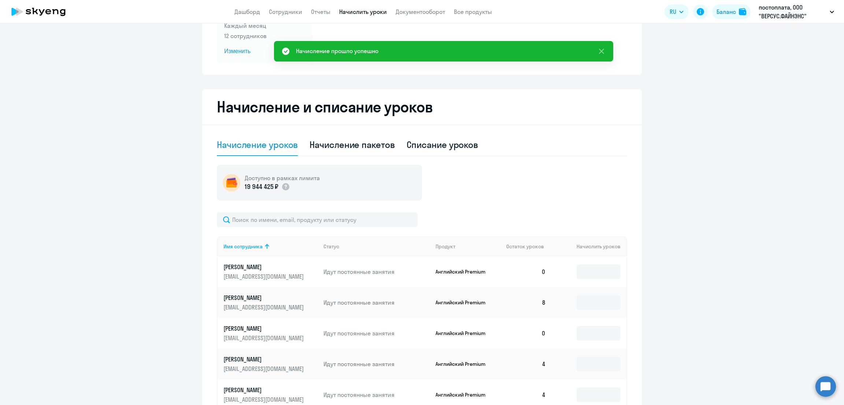
scroll to position [0, 0]
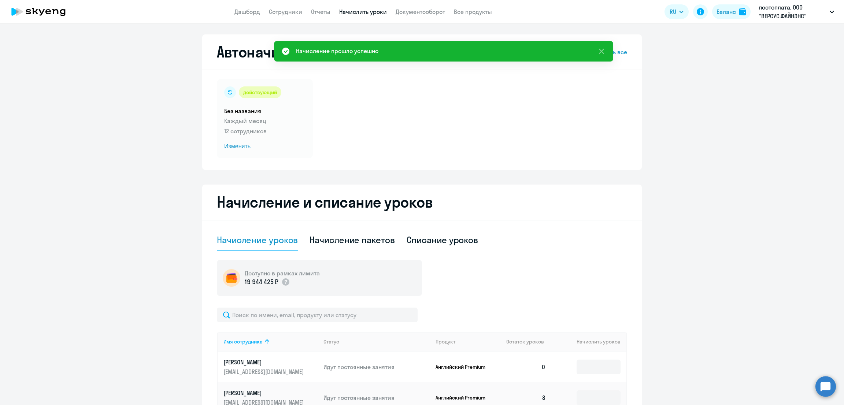
click at [359, 8] on link "Начислить уроки" at bounding box center [363, 11] width 48 height 7
click at [34, 12] on icon at bounding box center [38, 12] width 64 height 18
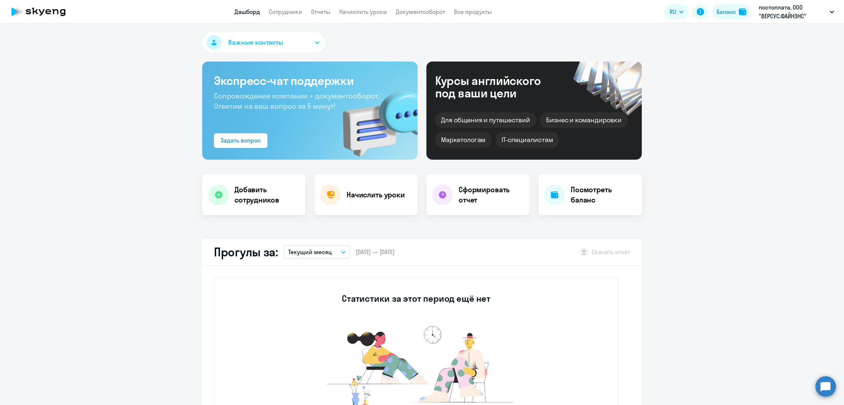
scroll to position [220, 0]
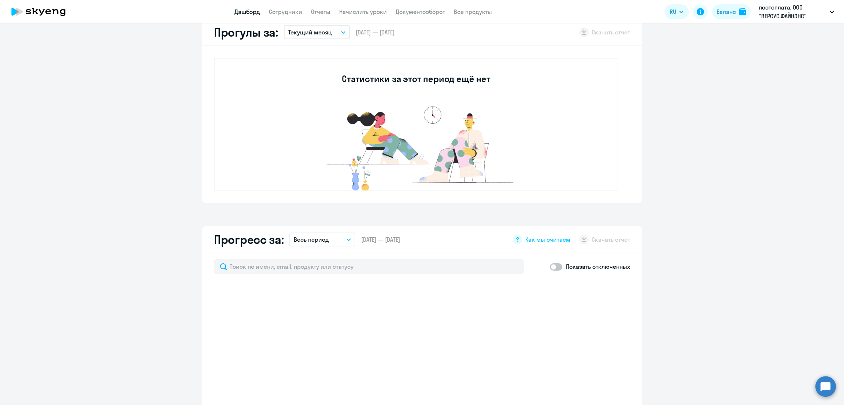
select select "30"
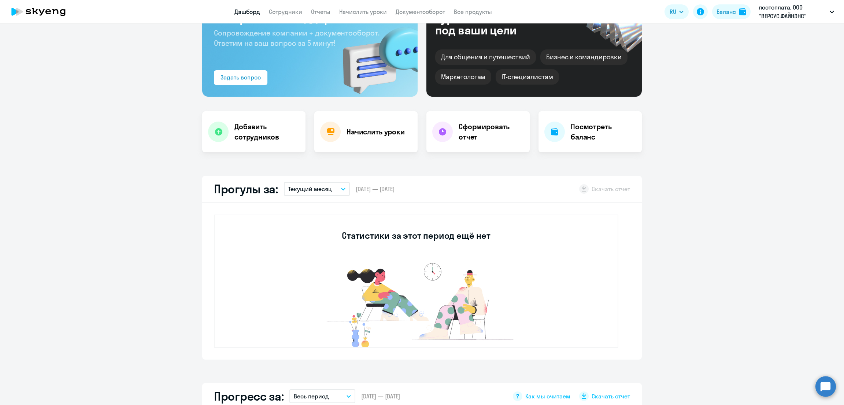
scroll to position [53, 0]
